Goal: Navigation & Orientation: Find specific page/section

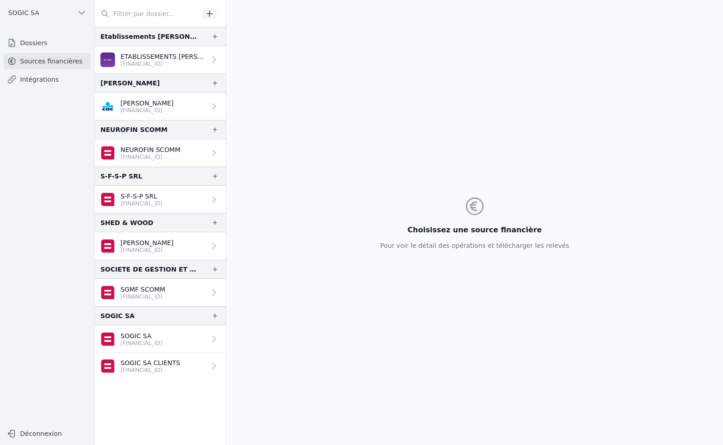
click at [31, 82] on link "Intégrations" at bounding box center [47, 79] width 87 height 16
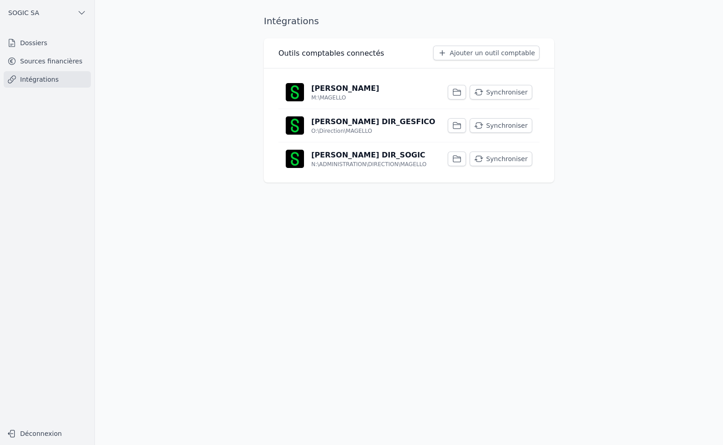
click at [36, 42] on link "Dossiers" at bounding box center [47, 43] width 87 height 16
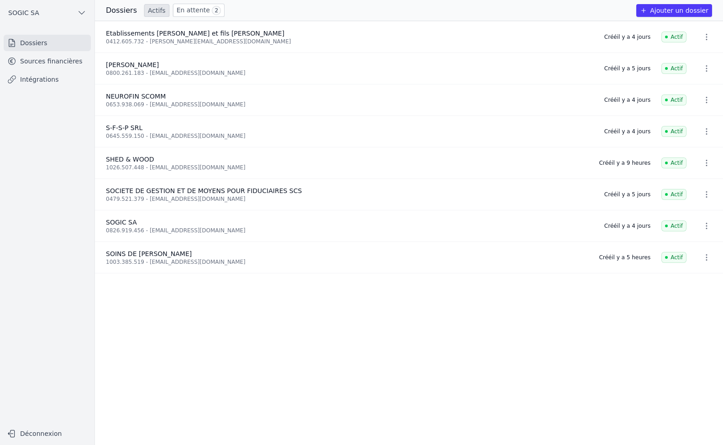
click at [196, 4] on link "En attente 2" at bounding box center [199, 10] width 52 height 13
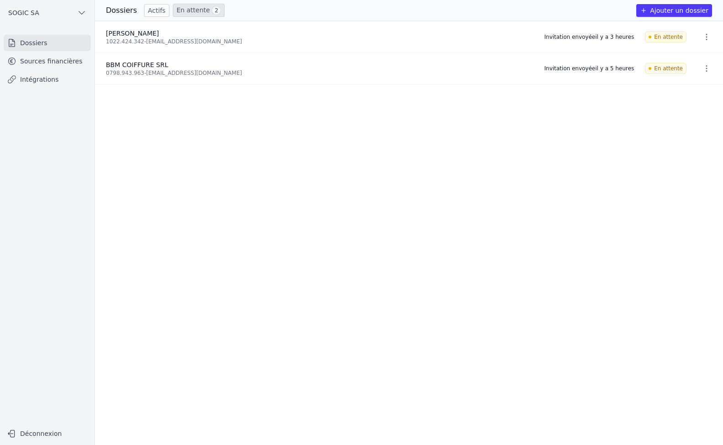
click at [149, 10] on link "Actifs" at bounding box center [156, 10] width 25 height 13
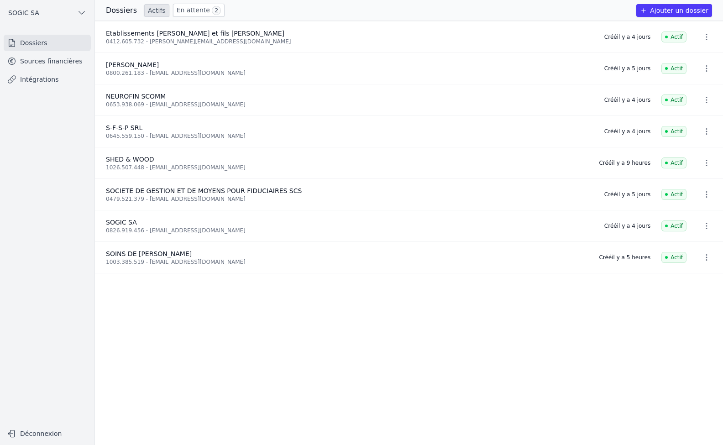
click at [702, 259] on icon "button" at bounding box center [706, 257] width 9 height 9
click at [35, 59] on div at bounding box center [361, 222] width 723 height 445
click at [35, 59] on link "Sources financières" at bounding box center [47, 61] width 87 height 16
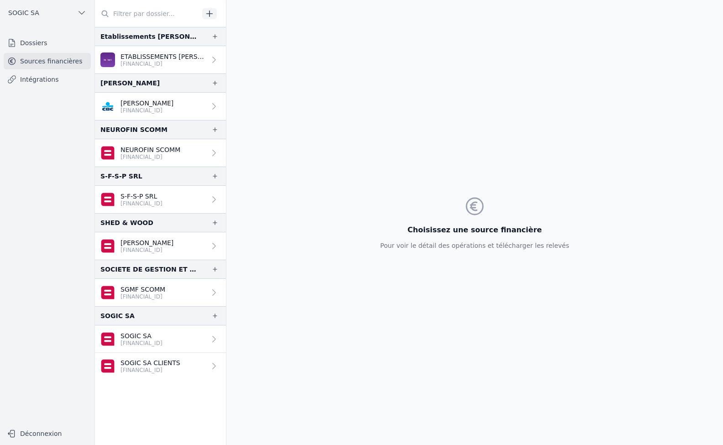
click at [33, 83] on link "Intégrations" at bounding box center [47, 79] width 87 height 16
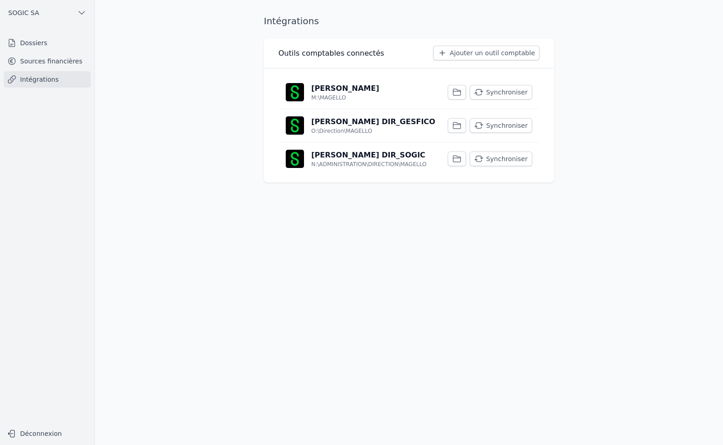
click at [319, 82] on link "Sage BOB M:\MAGELLO Synchroniser" at bounding box center [409, 92] width 261 height 33
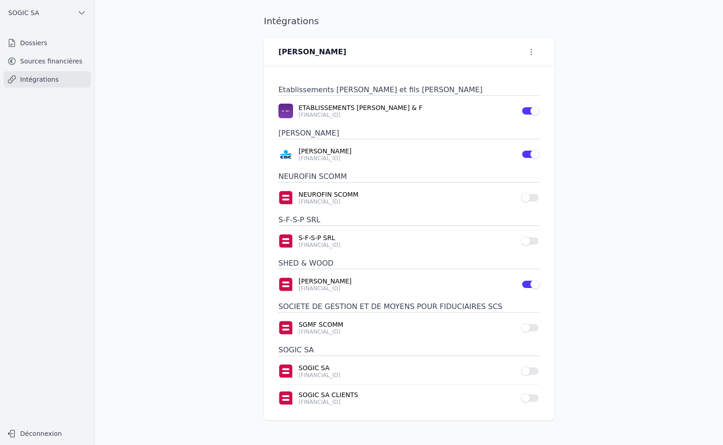
click at [39, 44] on link "Dossiers" at bounding box center [47, 43] width 87 height 16
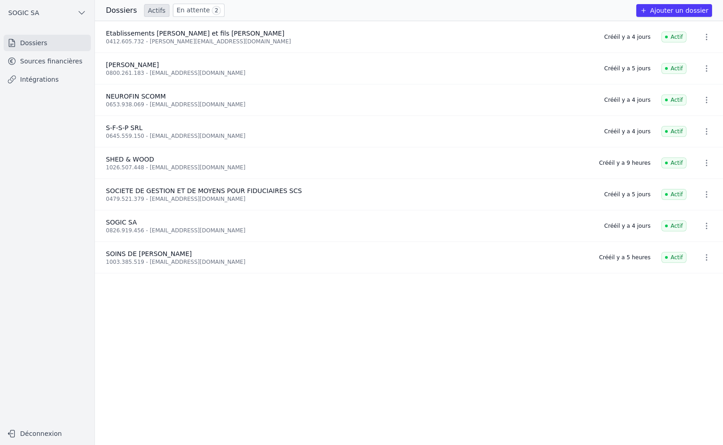
drag, startPoint x: 47, startPoint y: 1, endPoint x: 46, endPoint y: 170, distance: 169.0
click at [50, 182] on nav "Dossiers Sources financières Intégrations" at bounding box center [47, 226] width 80 height 383
click at [42, 58] on link "Sources financières" at bounding box center [47, 61] width 87 height 16
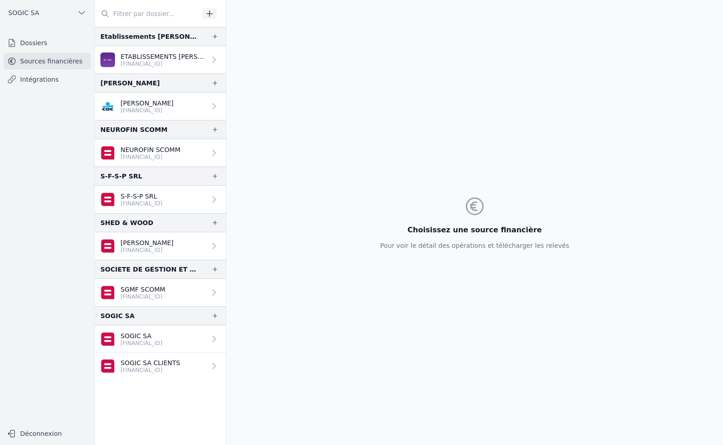
click at [142, 291] on p "SGMF SCOMM" at bounding box center [143, 289] width 45 height 9
